Goal: Browse casually: Explore the website without a specific task or goal

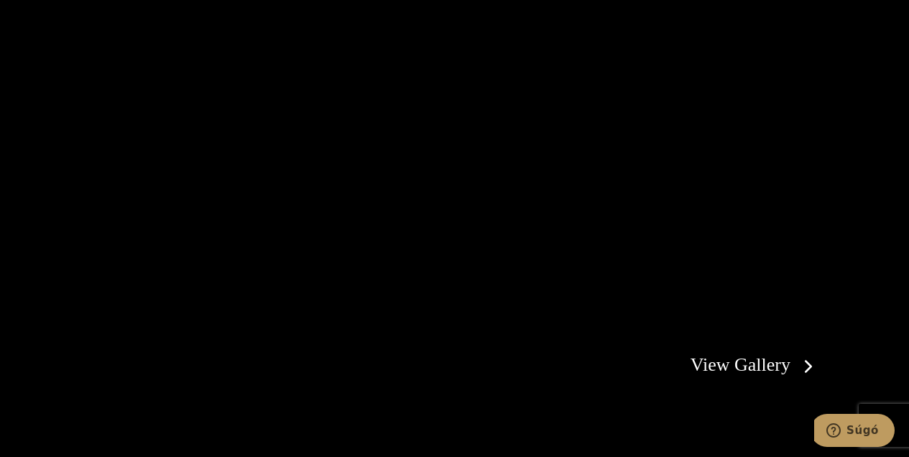
scroll to position [2401, 0]
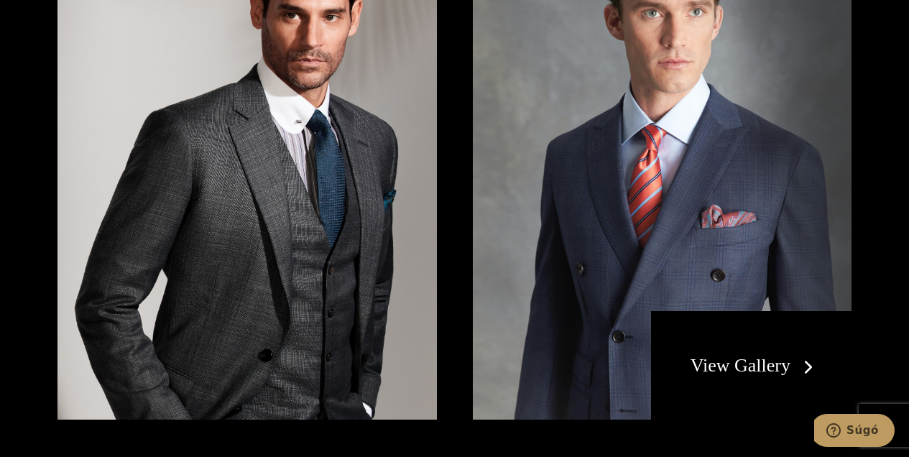
click at [722, 355] on link "View Gallery" at bounding box center [755, 365] width 129 height 21
